Goal: Task Accomplishment & Management: Manage account settings

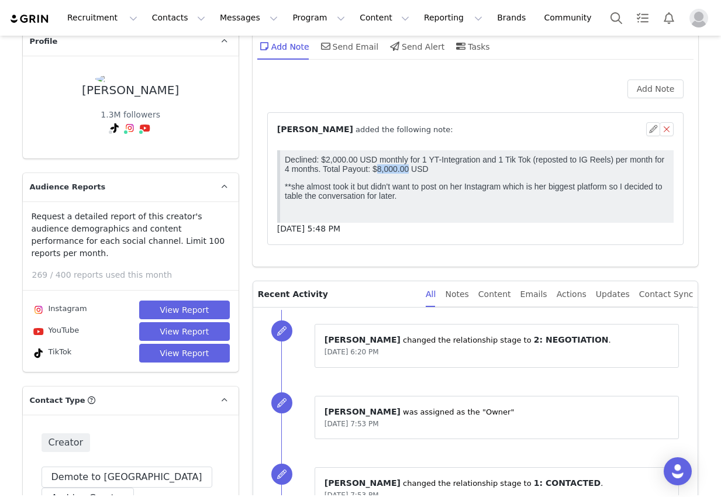
scroll to position [69, 0]
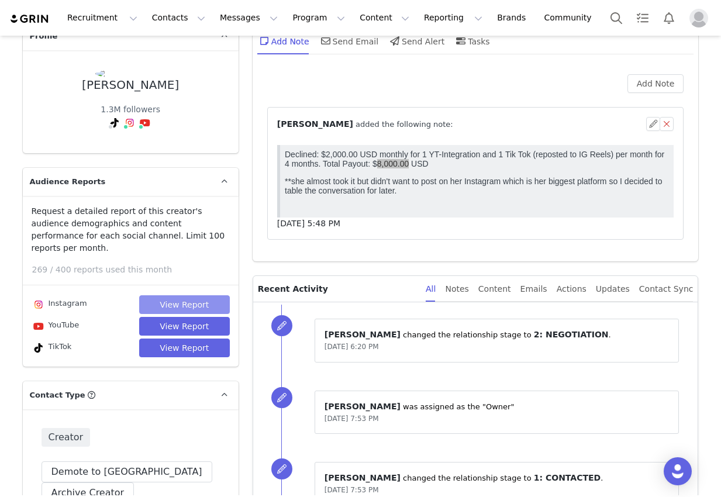
click at [175, 295] on button "View Report" at bounding box center [184, 304] width 91 height 19
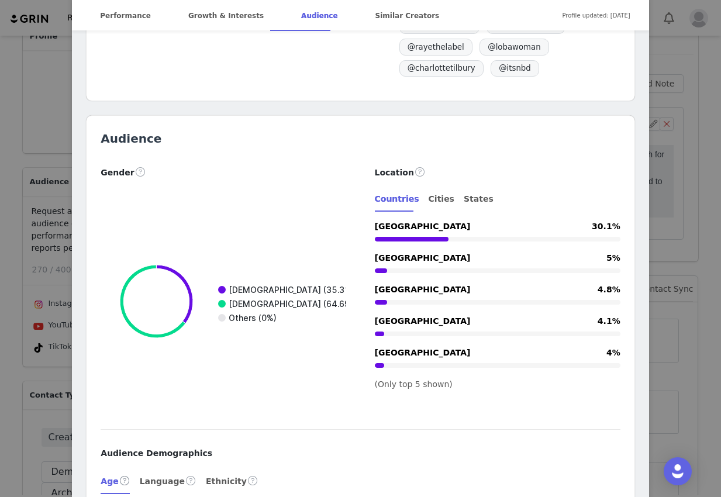
scroll to position [1867, 0]
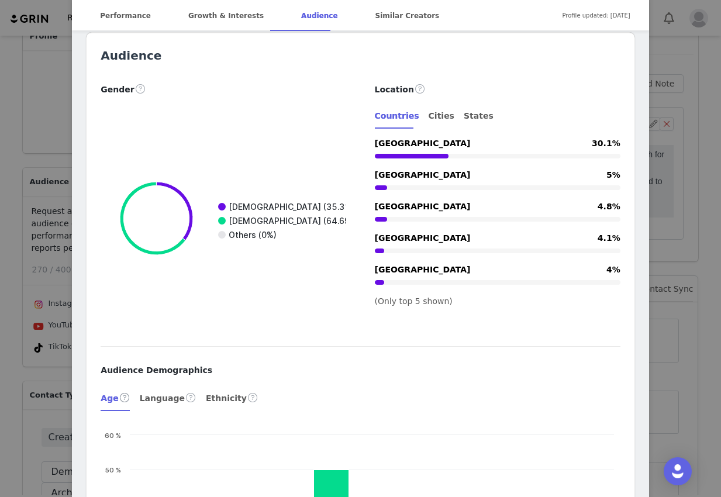
click at [56, 315] on div "[PERSON_NAME] Verified @genelleseldon ⠀:¨ ·.· ¨:⠀ ⠀ `· . ୨୧⠀݁✿ ⋆｡˚✞ ⋆｡🦢݁ ⋆｡ [PE…" at bounding box center [360, 248] width 721 height 497
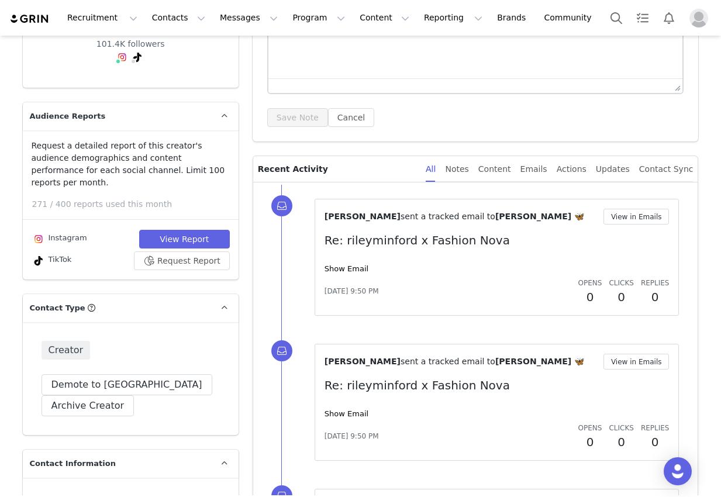
scroll to position [232, 0]
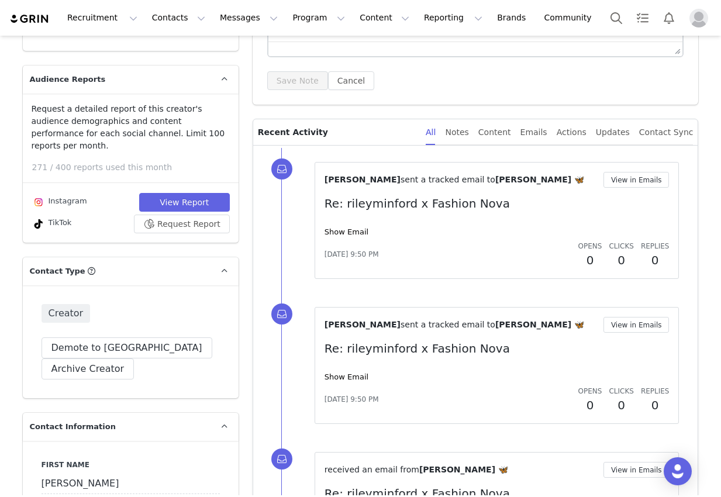
click at [350, 226] on div "Show Email" at bounding box center [496, 232] width 345 height 12
click at [354, 232] on link "Show Email" at bounding box center [346, 231] width 44 height 9
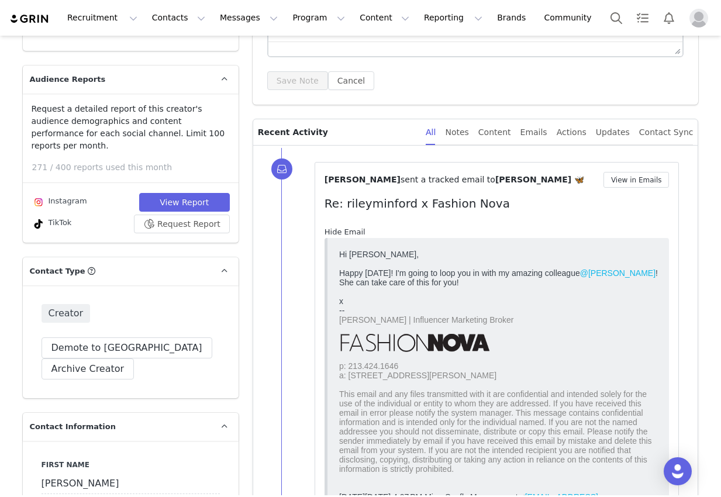
scroll to position [0, 0]
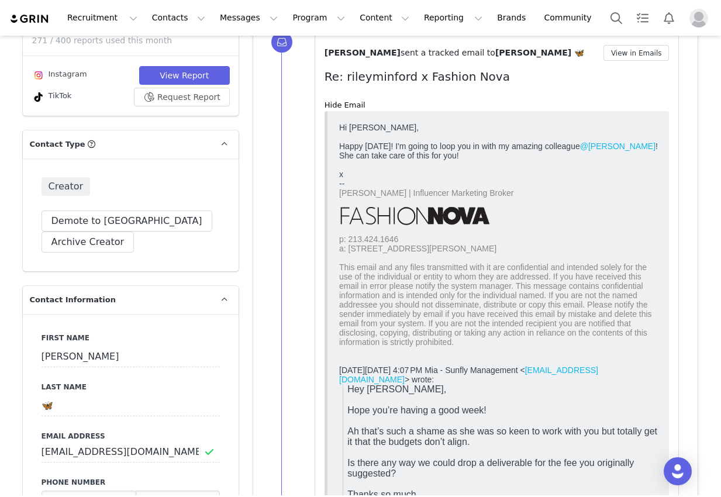
scroll to position [375, 0]
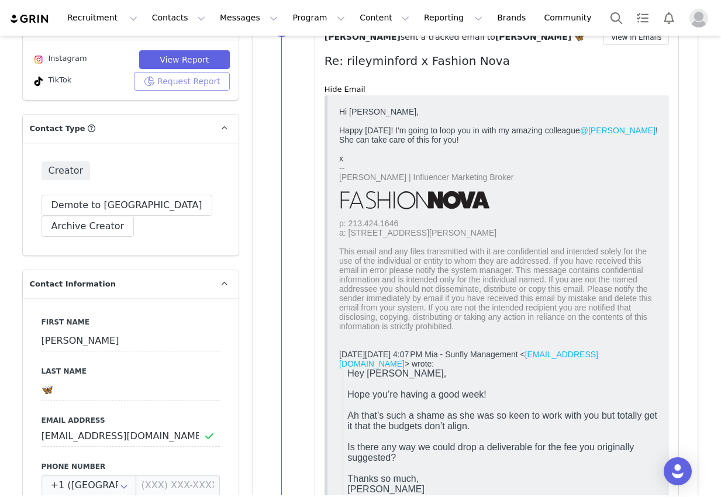
click at [205, 72] on button "Request Report" at bounding box center [182, 81] width 96 height 19
click at [202, 50] on button "View Report" at bounding box center [184, 59] width 91 height 19
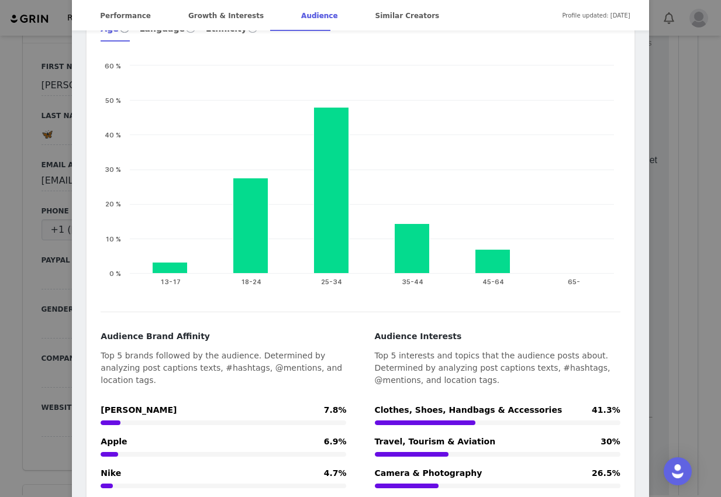
scroll to position [2295, 0]
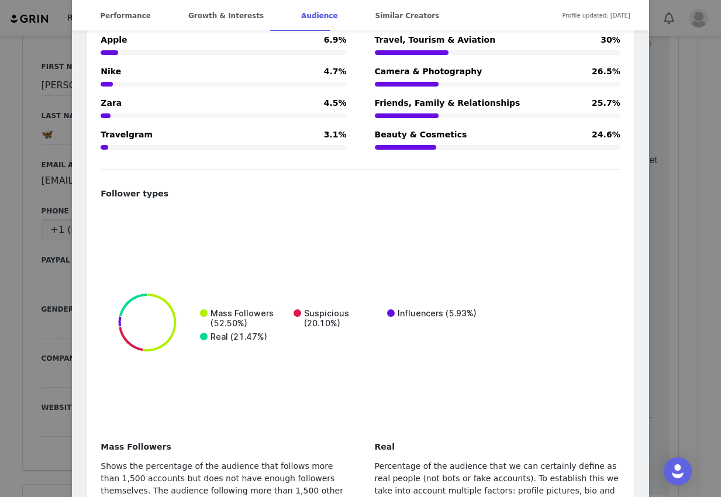
click at [59, 333] on div "RILEY 🦋 @rileyminford ♡ london/europe ♡ rileyminford@gmail.com 💌 riley@maxconne…" at bounding box center [360, 248] width 721 height 497
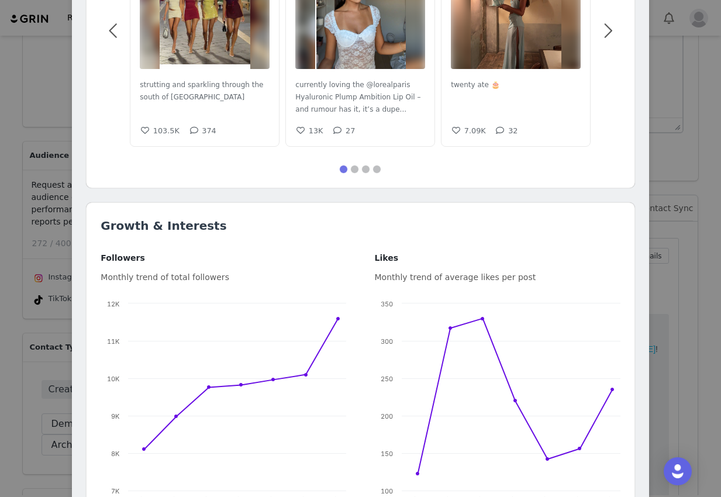
scroll to position [804, 0]
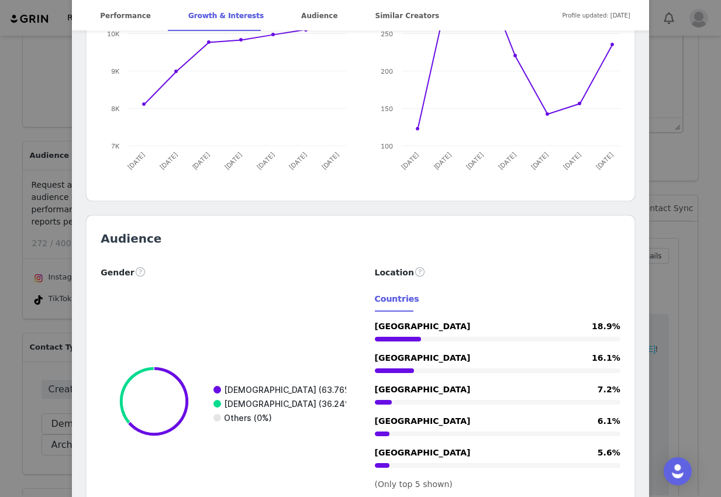
click at [64, 359] on div "RileyMinford @rileyminford hi diva ig rileyminford Location Australia Language …" at bounding box center [360, 248] width 721 height 497
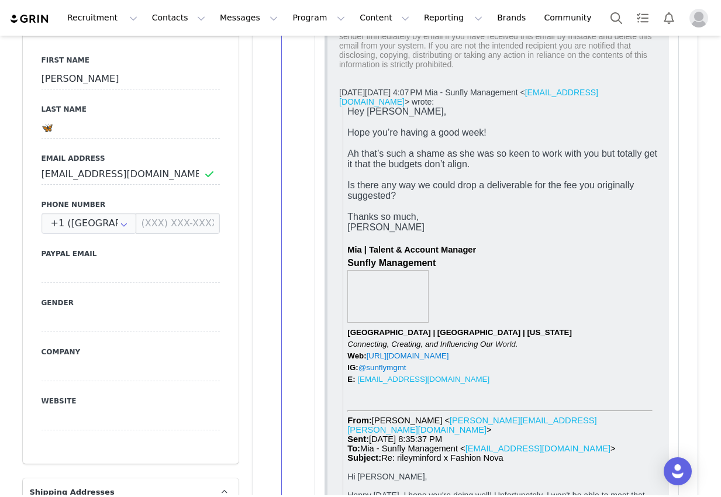
scroll to position [665, 0]
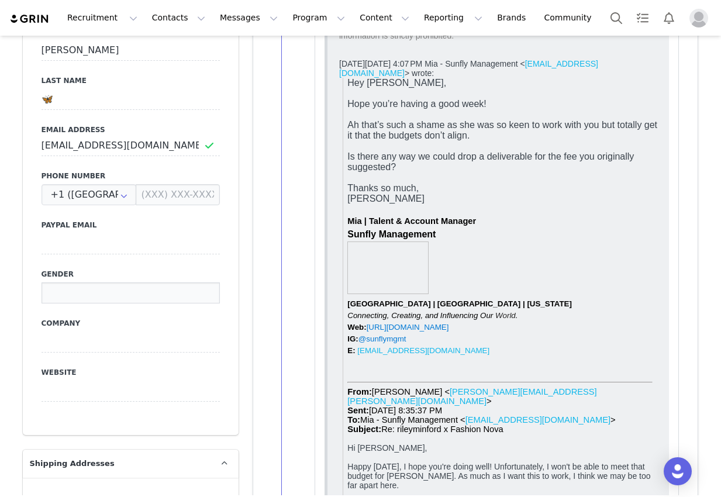
click at [75, 288] on input at bounding box center [131, 292] width 178 height 21
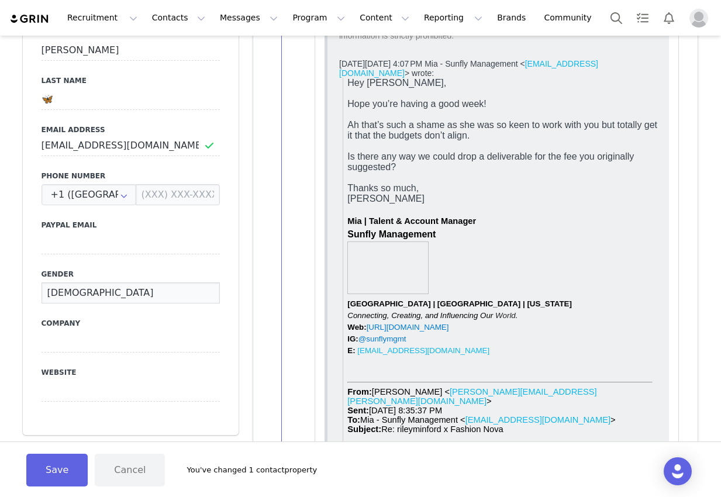
type input "[DEMOGRAPHIC_DATA]"
click at [102, 95] on input "🦋" at bounding box center [131, 99] width 178 height 21
click at [56, 458] on button "Save" at bounding box center [56, 470] width 61 height 33
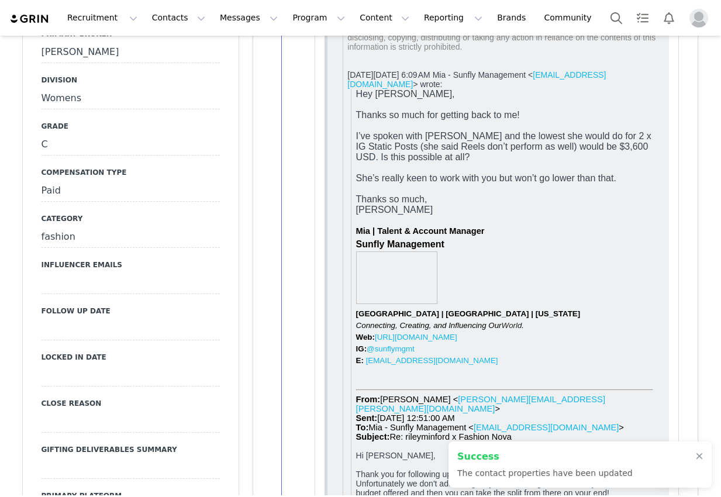
click at [151, 88] on div "Womens" at bounding box center [131, 98] width 178 height 21
select select "Womens"
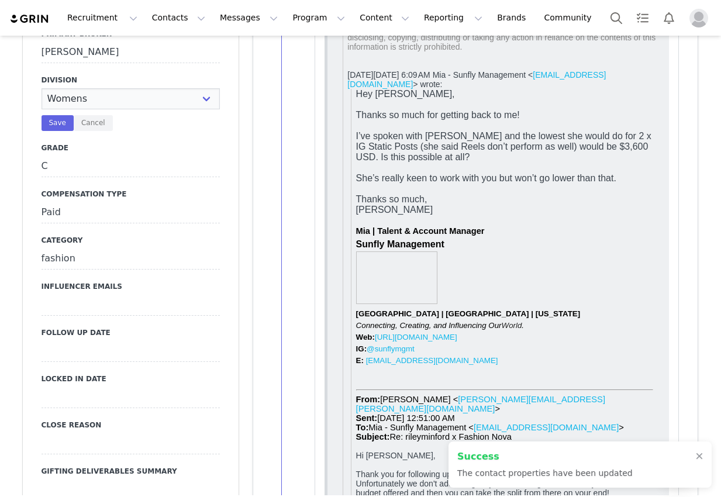
click at [157, 44] on div "Tara" at bounding box center [131, 52] width 178 height 21
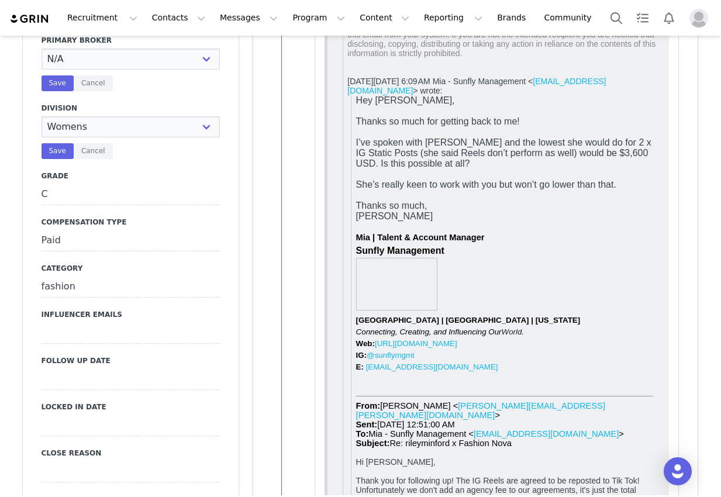
select select "[PERSON_NAME]"
click at [42, 49] on select "N/A Erin Stephanie Jasmine Hedy Bre Evelyn Pacey Jonny Alex Ashley Mike Chabely…" at bounding box center [131, 59] width 178 height 21
click at [61, 75] on button "Save" at bounding box center [58, 83] width 32 height 16
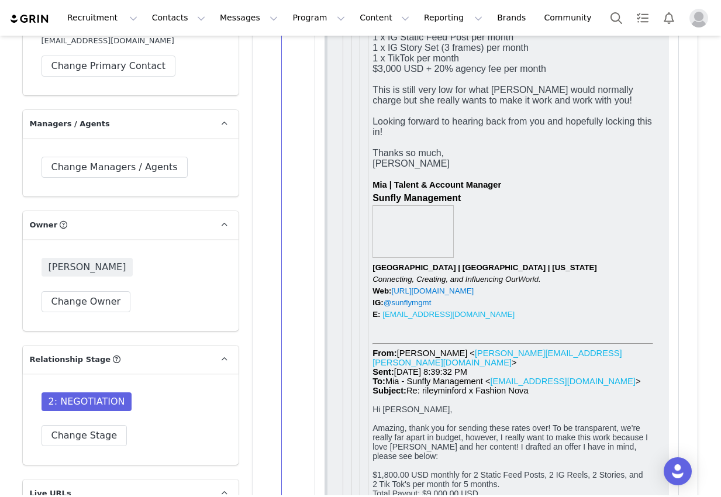
scroll to position [3363, 0]
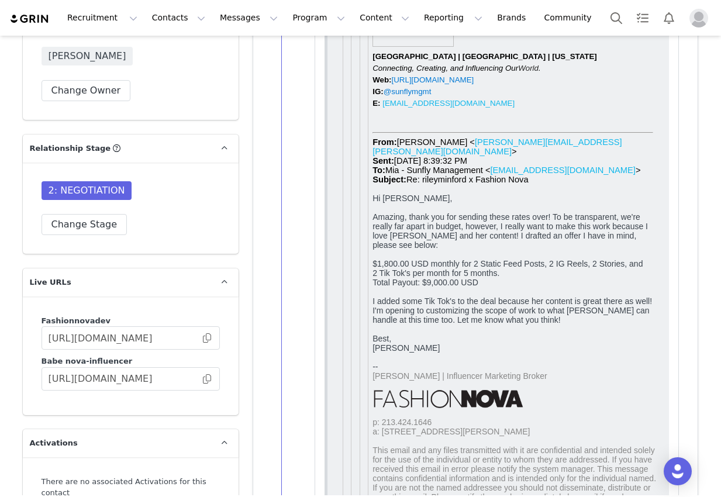
click at [127, 71] on div "Tara O'Neill Change Owner" at bounding box center [131, 74] width 178 height 54
click at [113, 80] on button "Change Owner" at bounding box center [86, 90] width 89 height 21
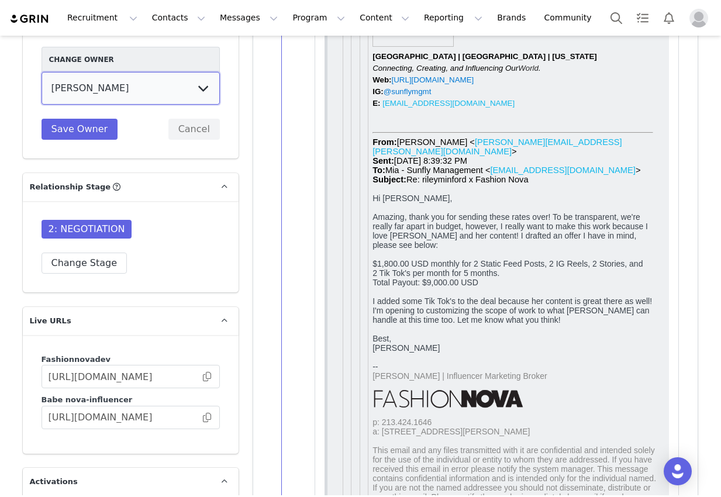
click at [152, 77] on select "Cali . Melanie Chavarin Jonathan Montes Evelyn Parada Erin Cohen Hedy Moscosa A…" at bounding box center [131, 88] width 178 height 33
select select "b39094b3-3c6b-4298-b017-232360656b01"
click at [42, 72] on select "Cali . Melanie Chavarin Jonathan Montes Evelyn Parada Erin Cohen Hedy Moscosa A…" at bounding box center [131, 88] width 178 height 33
click at [99, 93] on div "Change Owner Cali . Melanie Chavarin Jonathan Montes Evelyn Parada Erin Cohen H…" at bounding box center [131, 93] width 178 height 93
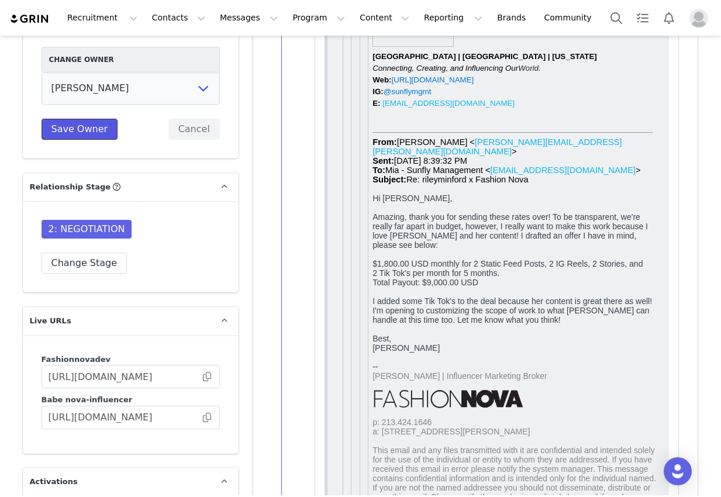
click at [101, 119] on button "Save Owner" at bounding box center [80, 129] width 77 height 21
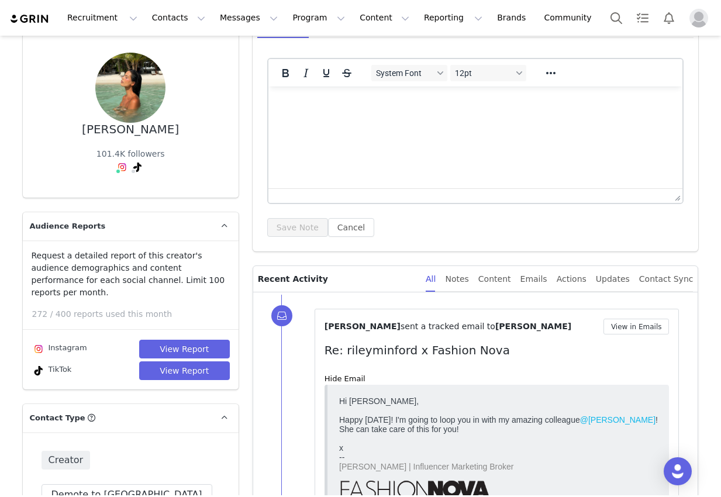
scroll to position [88, 0]
